Goal: Find specific page/section: Find specific page/section

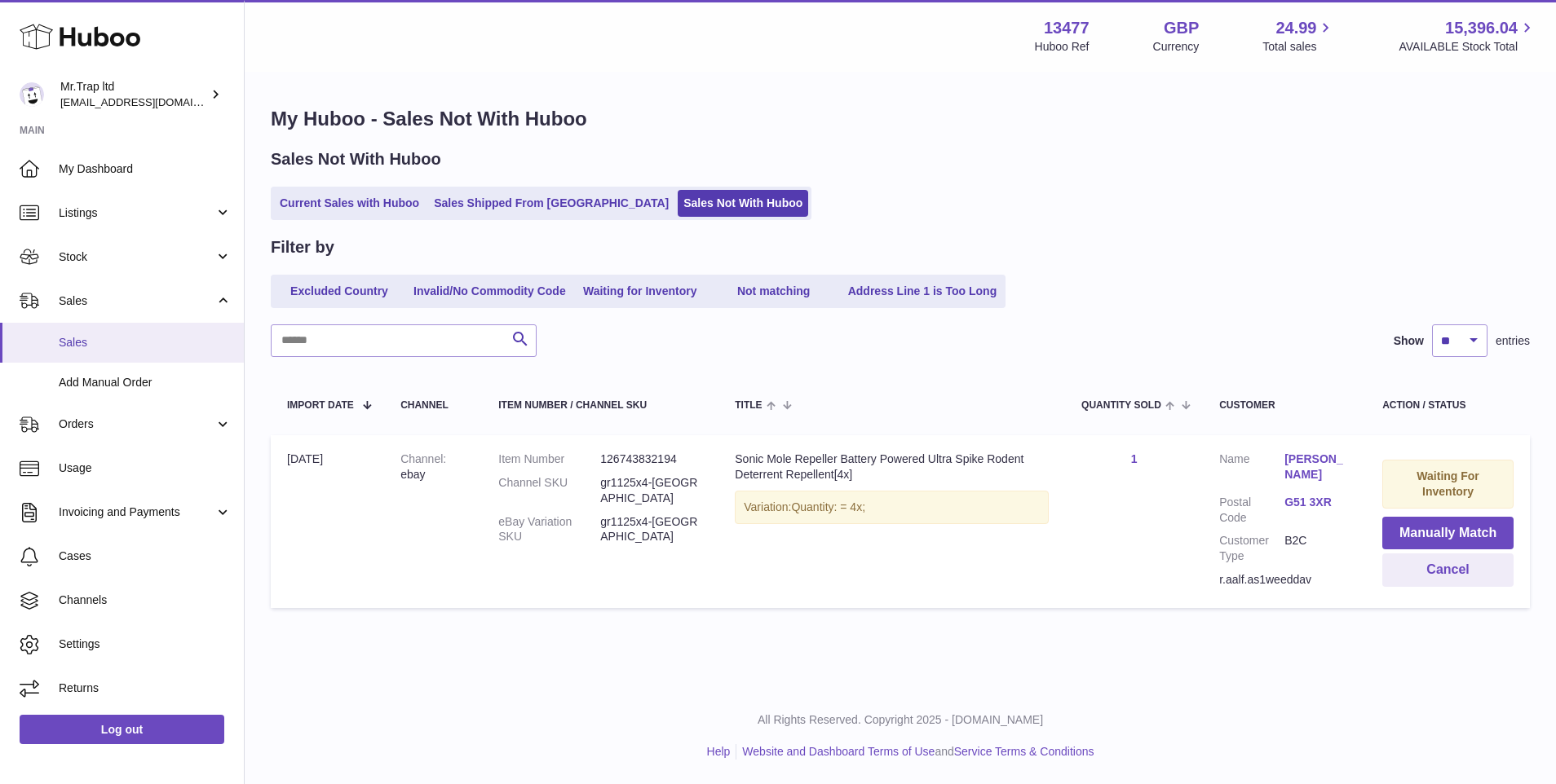
click at [53, 342] on link "Sales" at bounding box center [122, 342] width 244 height 40
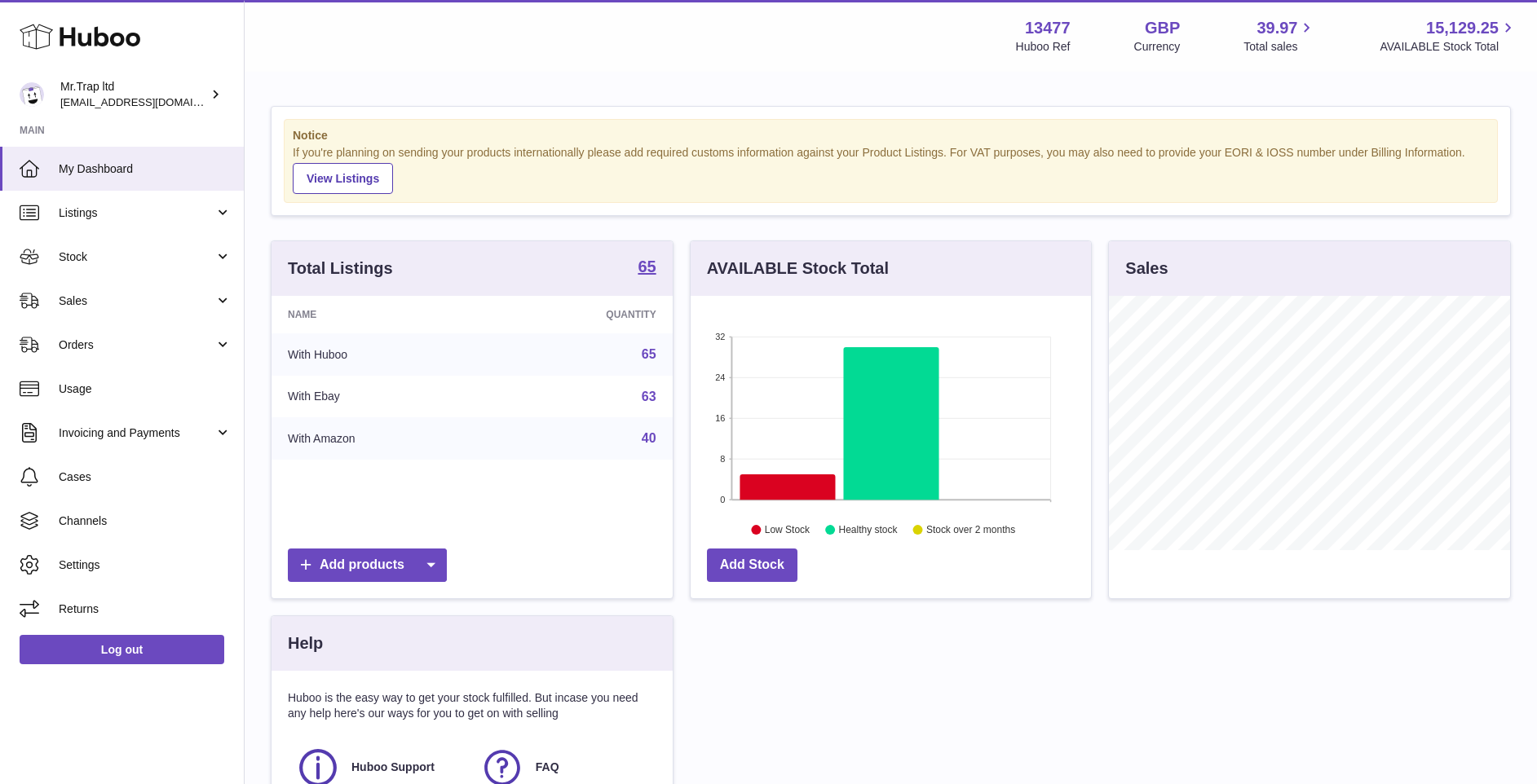
scroll to position [254, 401]
click at [164, 282] on link "Sales" at bounding box center [122, 301] width 244 height 44
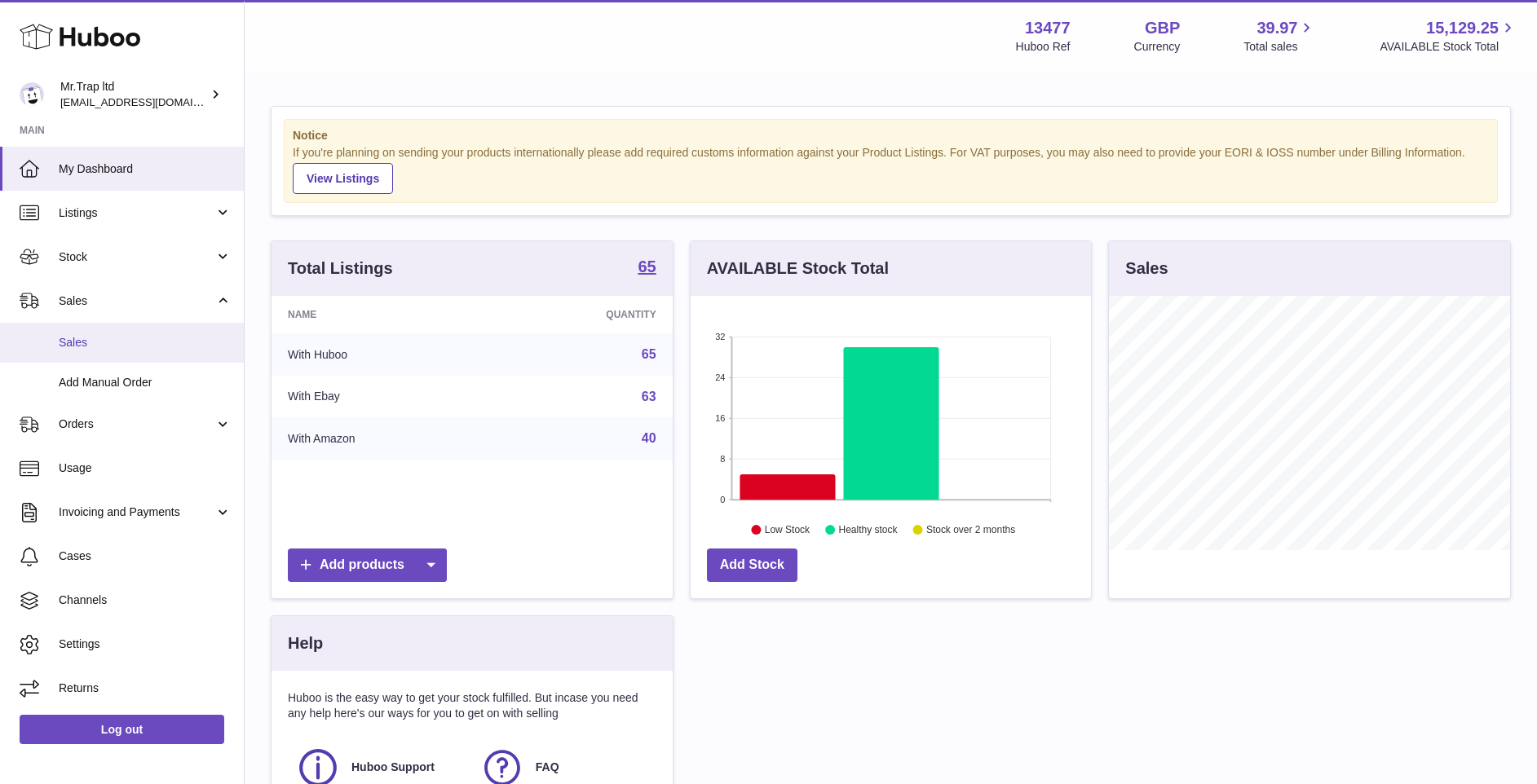
click at [164, 323] on link "Sales" at bounding box center [122, 342] width 244 height 40
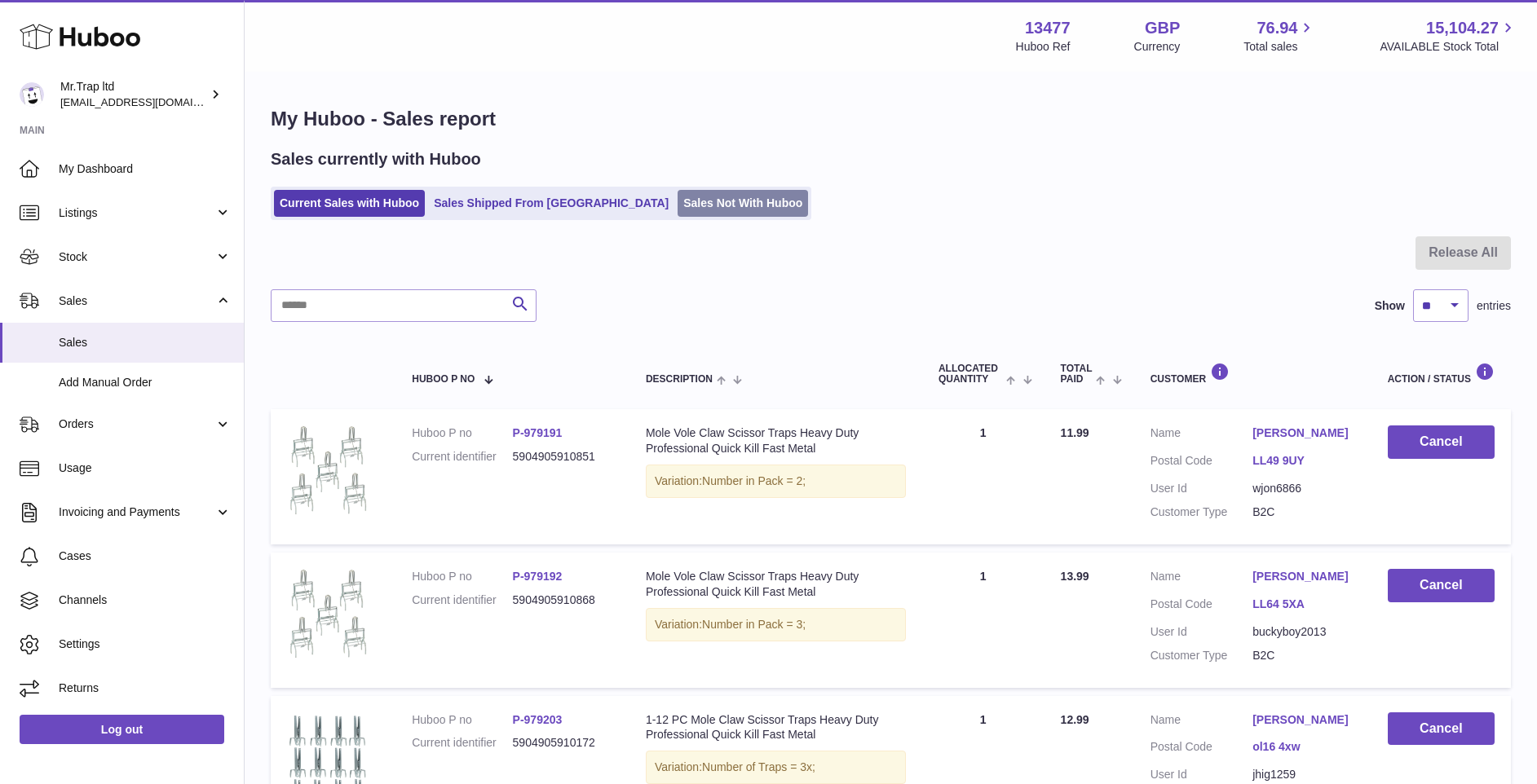
click at [677, 209] on link "Sales Not With Huboo" at bounding box center [742, 203] width 131 height 27
